Goal: Task Accomplishment & Management: Complete application form

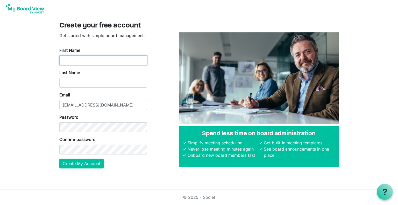
click at [106, 63] on input "First Name" at bounding box center [103, 60] width 88 height 10
type input "Mid_[US_STATE]"
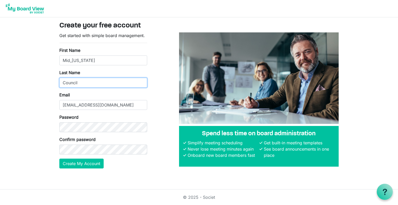
type input "Council"
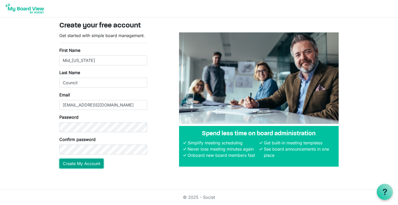
click at [88, 163] on button "Create My Account" at bounding box center [81, 164] width 44 height 10
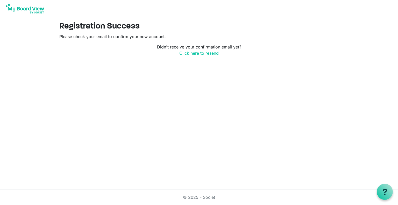
click at [35, 12] on img at bounding box center [24, 8] width 41 height 13
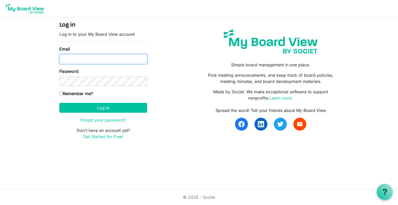
click at [106, 57] on input "Email" at bounding box center [103, 59] width 88 height 10
type input "midiowa.councilbsa@scouting.org"
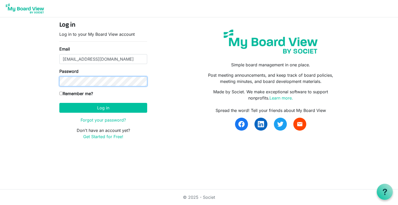
click at [59, 103] on button "Log in" at bounding box center [103, 108] width 88 height 10
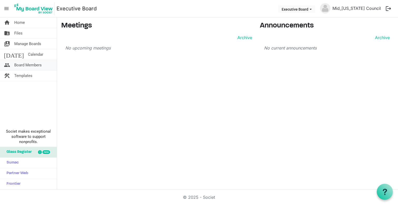
click at [26, 65] on span "Board Members" at bounding box center [27, 65] width 27 height 10
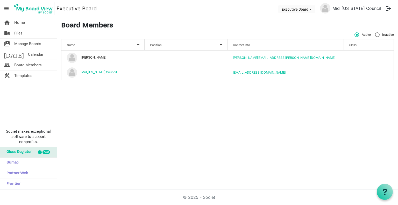
click at [216, 44] on div "Position" at bounding box center [183, 45] width 70 height 8
click at [216, 44] on div at bounding box center [214, 44] width 3 height 3
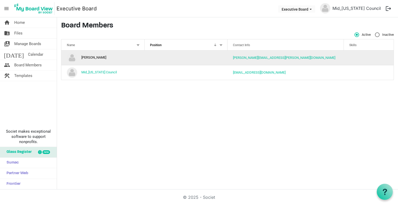
click at [114, 60] on td "Josh Williams" at bounding box center [102, 58] width 83 height 15
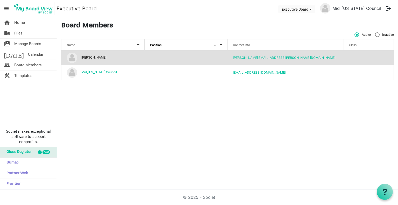
click at [99, 57] on td "Josh Williams" at bounding box center [102, 58] width 83 height 15
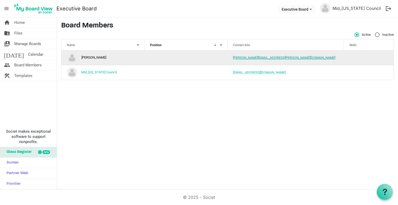
click at [253, 57] on link "Josh.williams@scouting.org" at bounding box center [284, 58] width 102 height 4
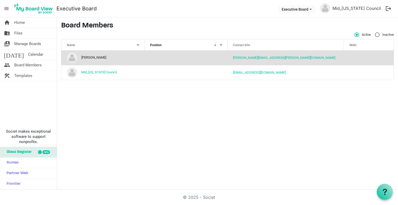
click at [304, 137] on div "home Home folder_shared Files switch_account Manage Boards today Calendar peopl…" at bounding box center [199, 103] width 398 height 172
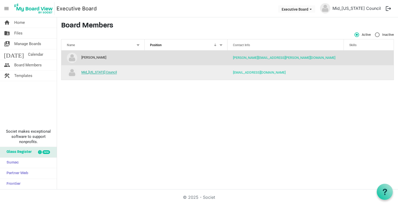
click at [94, 71] on link "Mid_[US_STATE] Council" at bounding box center [99, 73] width 36 height 4
